Goal: Information Seeking & Learning: Understand process/instructions

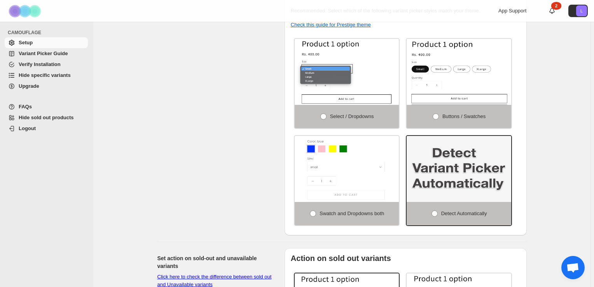
scroll to position [164, 0]
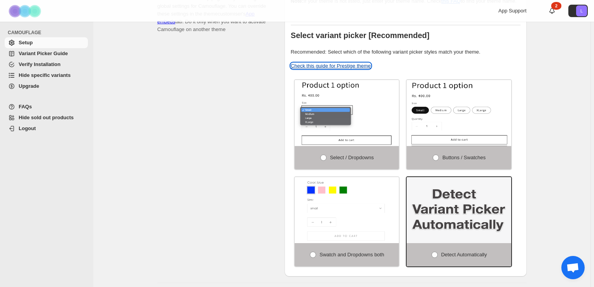
click at [338, 63] on link "Check this guide for Prestige theme" at bounding box center [331, 66] width 80 height 6
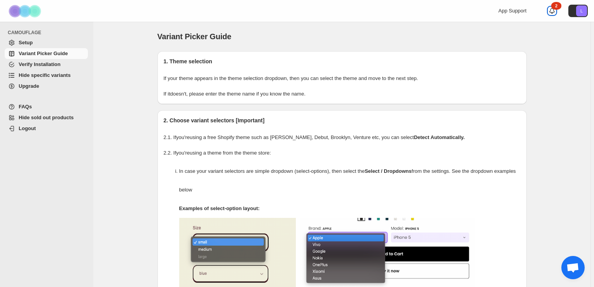
click at [556, 9] on link "2" at bounding box center [552, 11] width 8 height 8
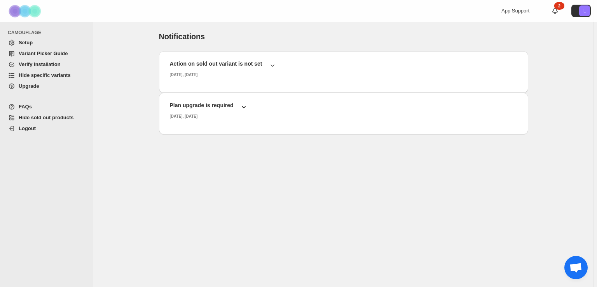
click at [227, 107] on h2 "Plan upgrade is required" at bounding box center [202, 106] width 64 height 8
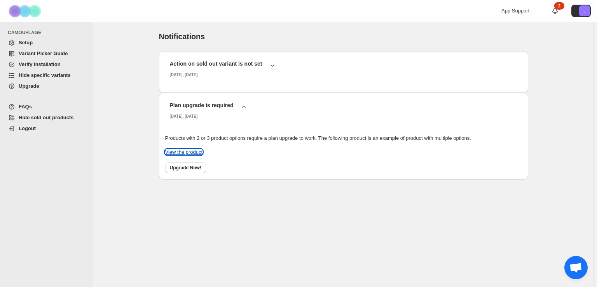
click at [195, 155] on link "View the product" at bounding box center [184, 152] width 38 height 6
